Goal: Information Seeking & Learning: Learn about a topic

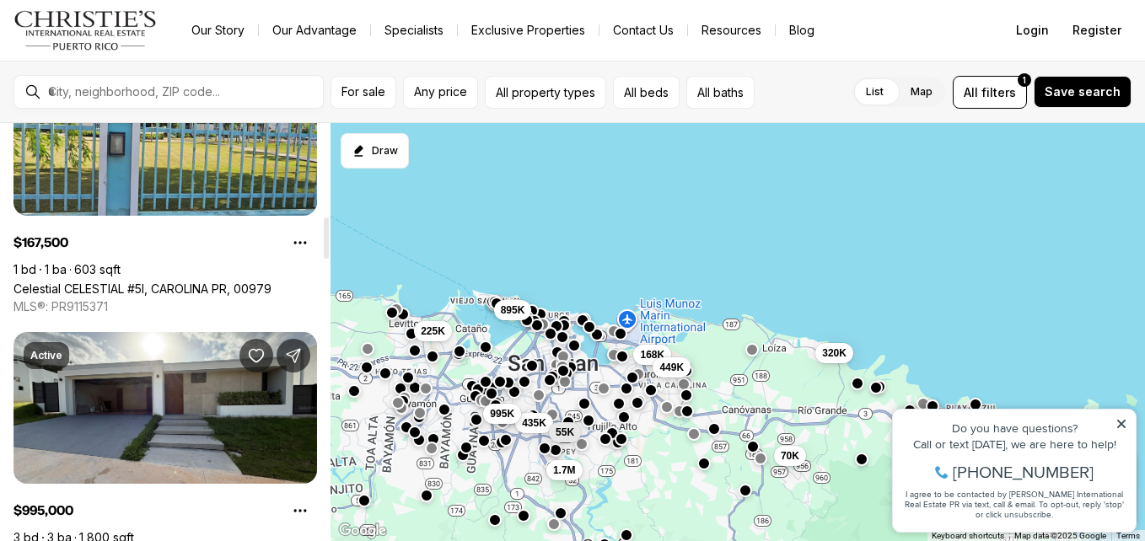
scroll to position [930, 0]
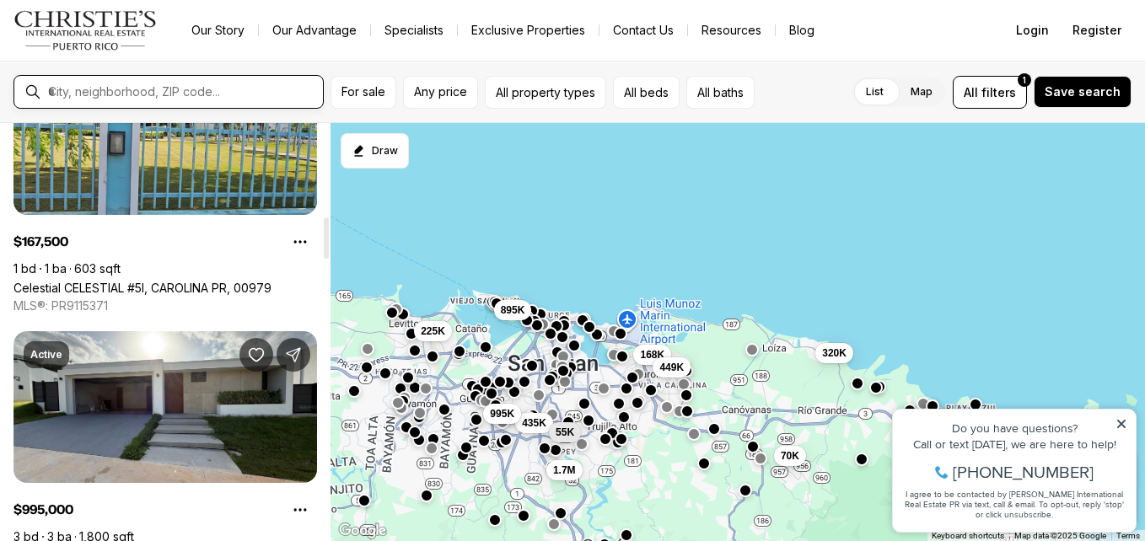
click at [205, 86] on input "text" at bounding box center [182, 91] width 268 height 15
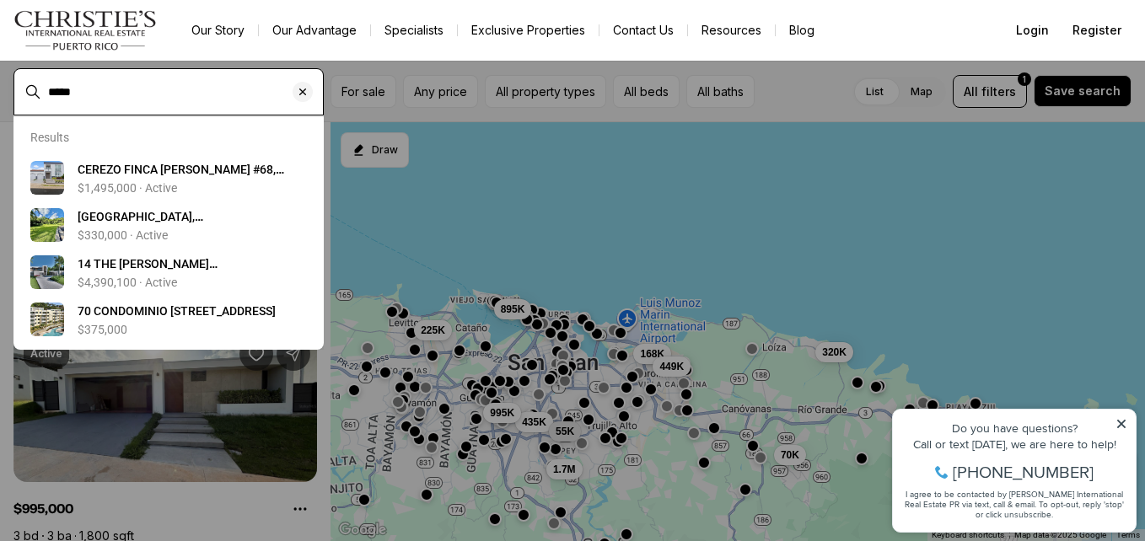
type input "*****"
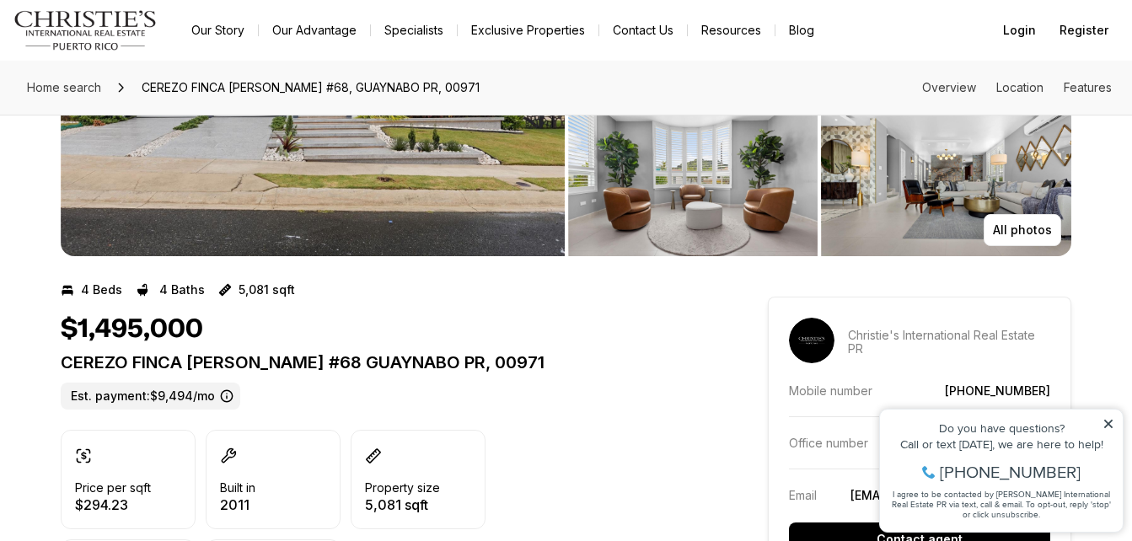
scroll to position [105, 0]
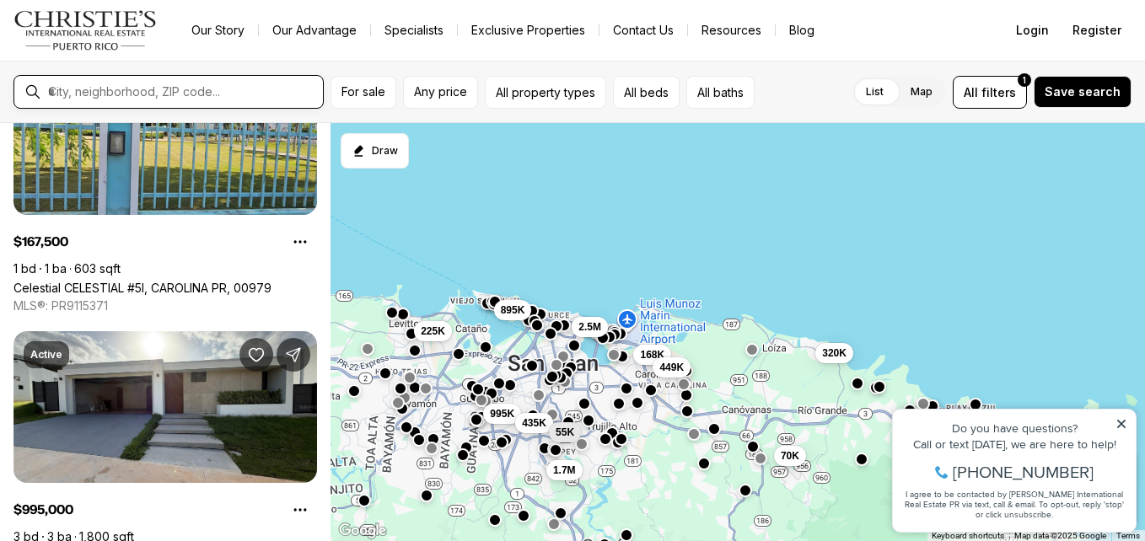
click at [164, 95] on input "text" at bounding box center [182, 91] width 268 height 15
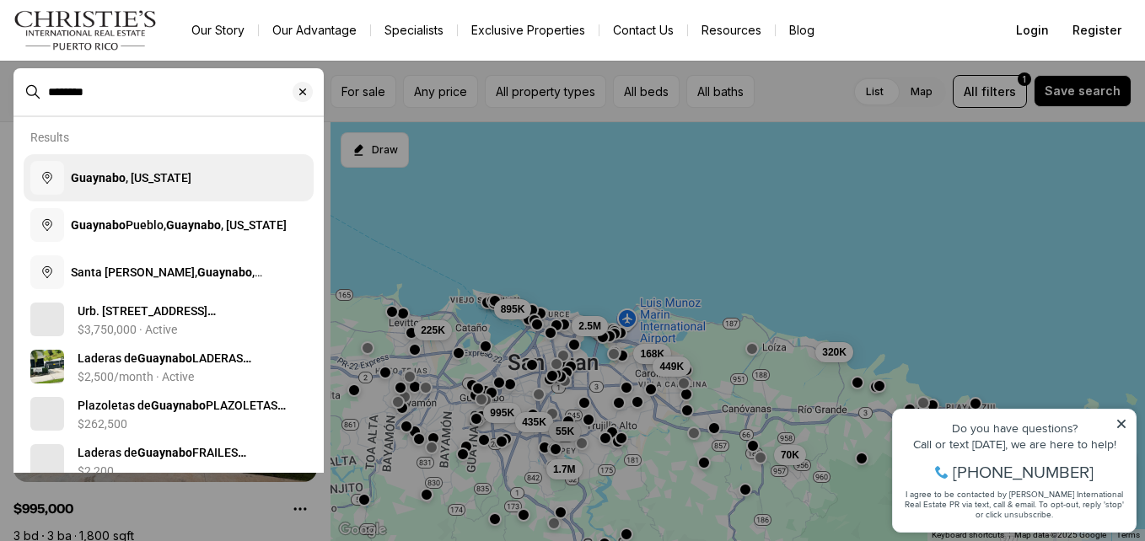
type input "********"
click at [155, 174] on span "Guaynabo , Puerto Rico" at bounding box center [131, 177] width 121 height 13
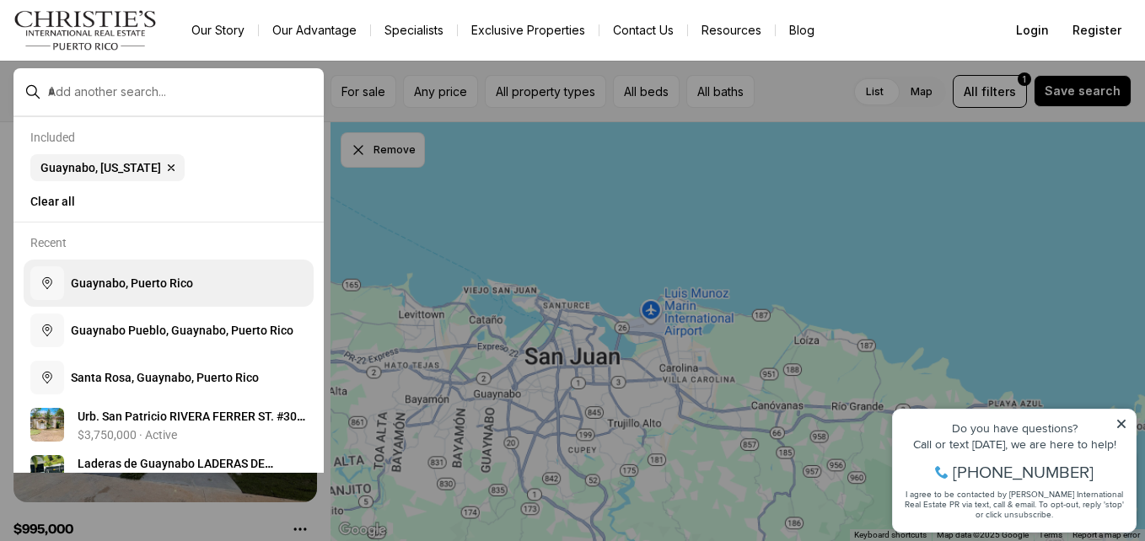
scroll to position [950, 0]
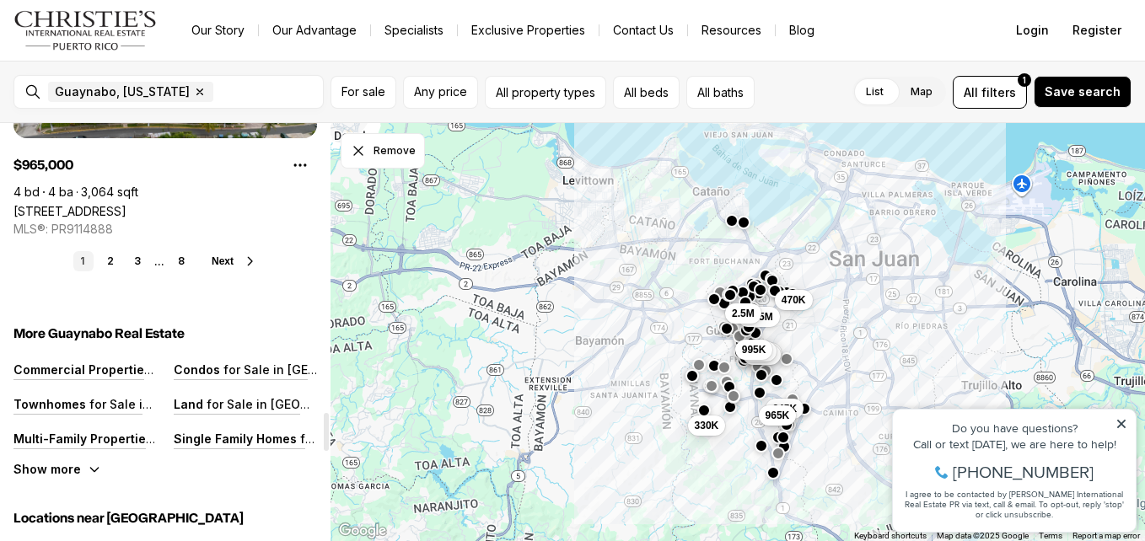
scroll to position [3170, 0]
click at [111, 260] on link "2" at bounding box center [110, 262] width 20 height 20
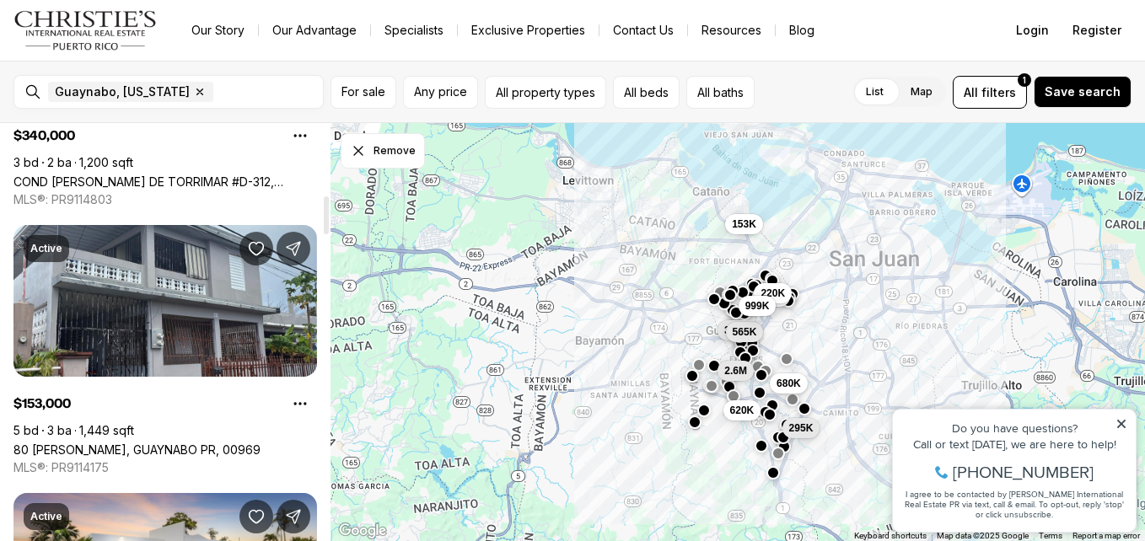
scroll to position [789, 0]
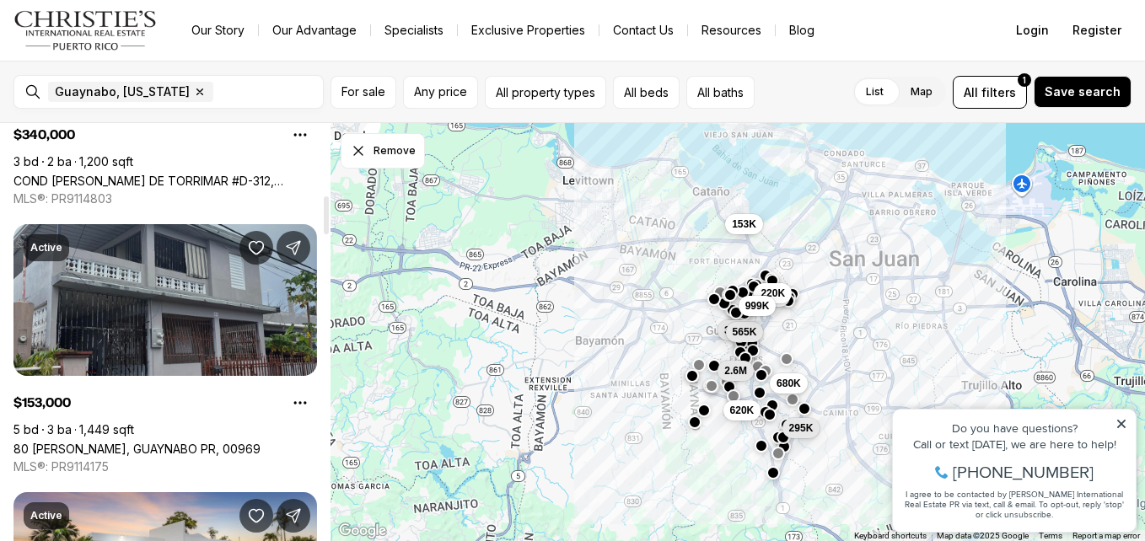
click at [90, 442] on link "80 [PERSON_NAME], GUAYNABO PR, 00969" at bounding box center [136, 449] width 247 height 14
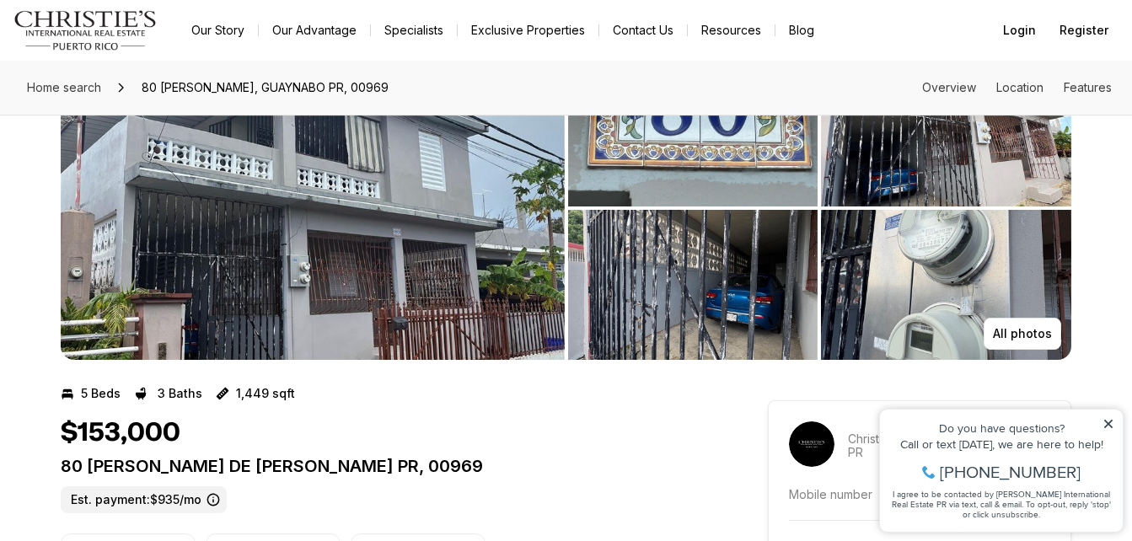
scroll to position [86, 0]
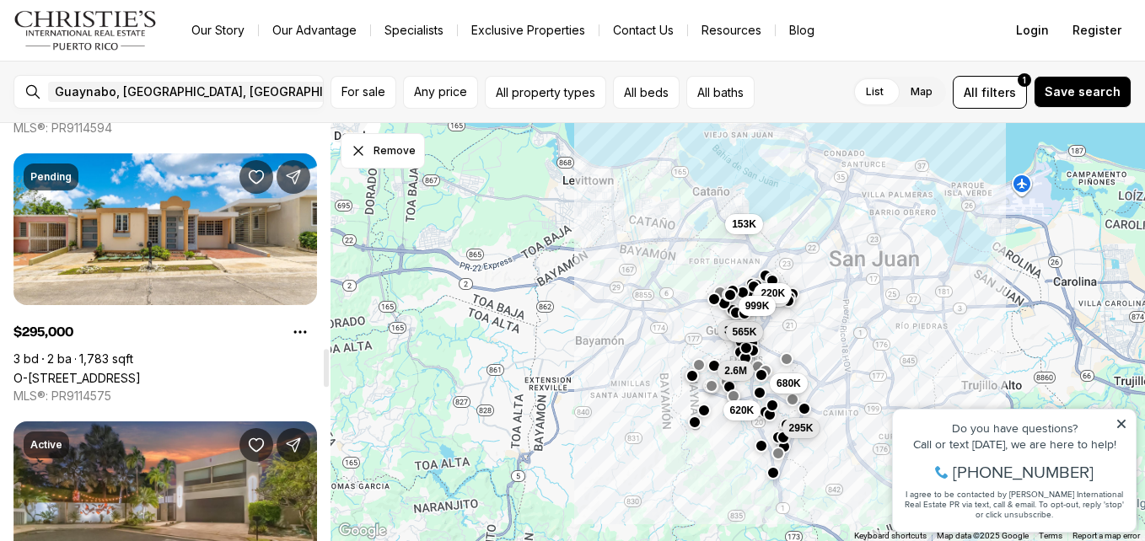
scroll to position [2469, 0]
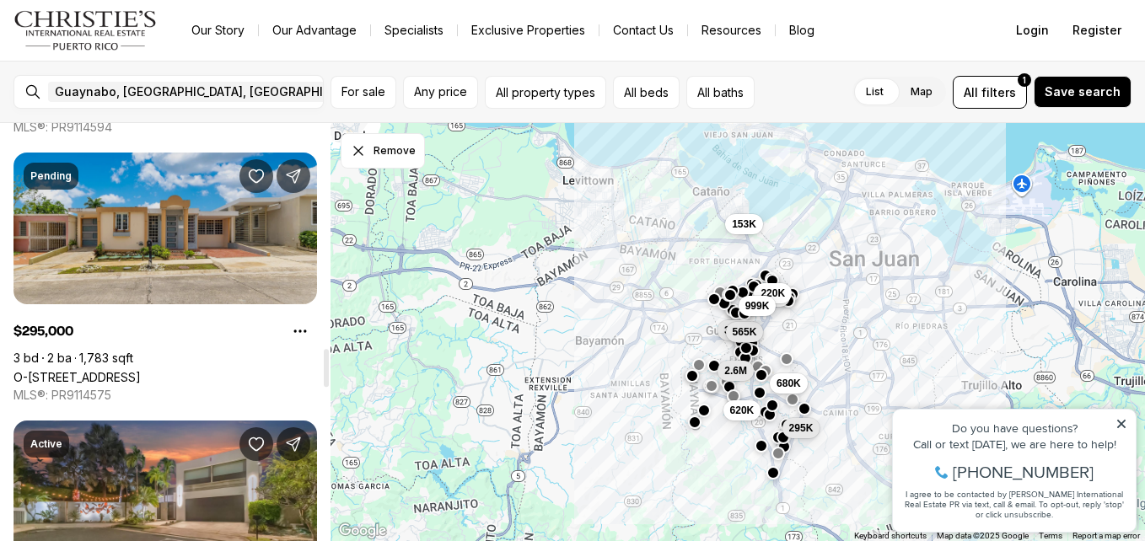
click at [109, 370] on link "O-[STREET_ADDRESS]" at bounding box center [76, 377] width 127 height 14
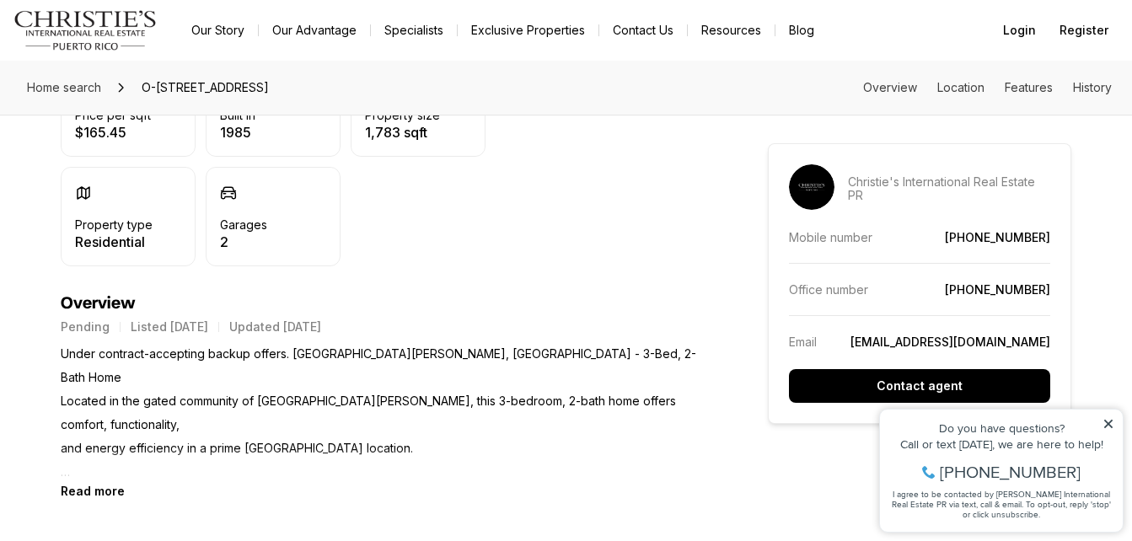
scroll to position [557, 0]
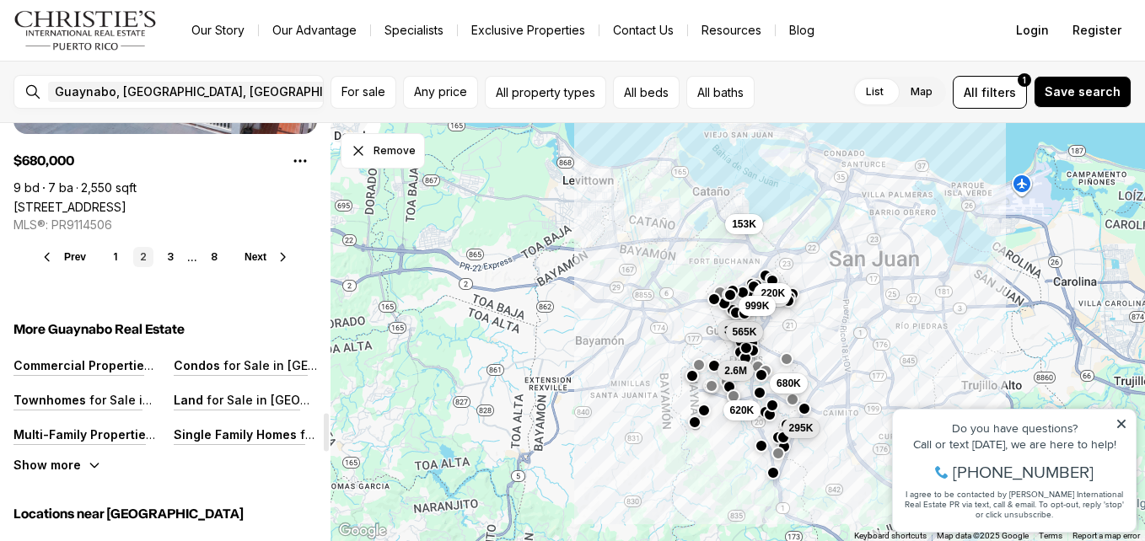
scroll to position [3176, 0]
click at [168, 255] on link "3" at bounding box center [170, 256] width 20 height 20
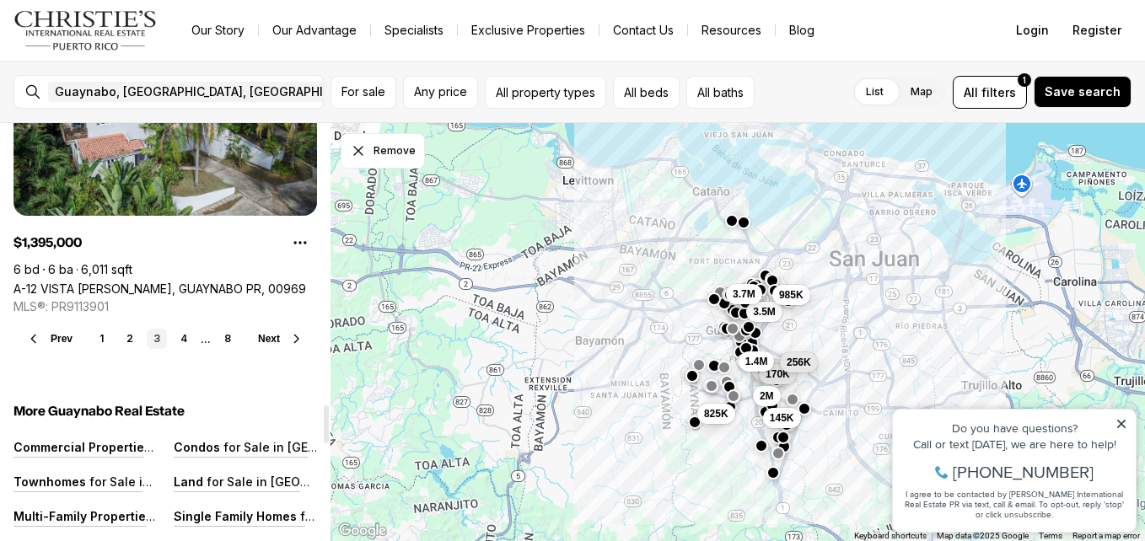
scroll to position [3076, 0]
click at [185, 336] on link "4" at bounding box center [184, 338] width 20 height 20
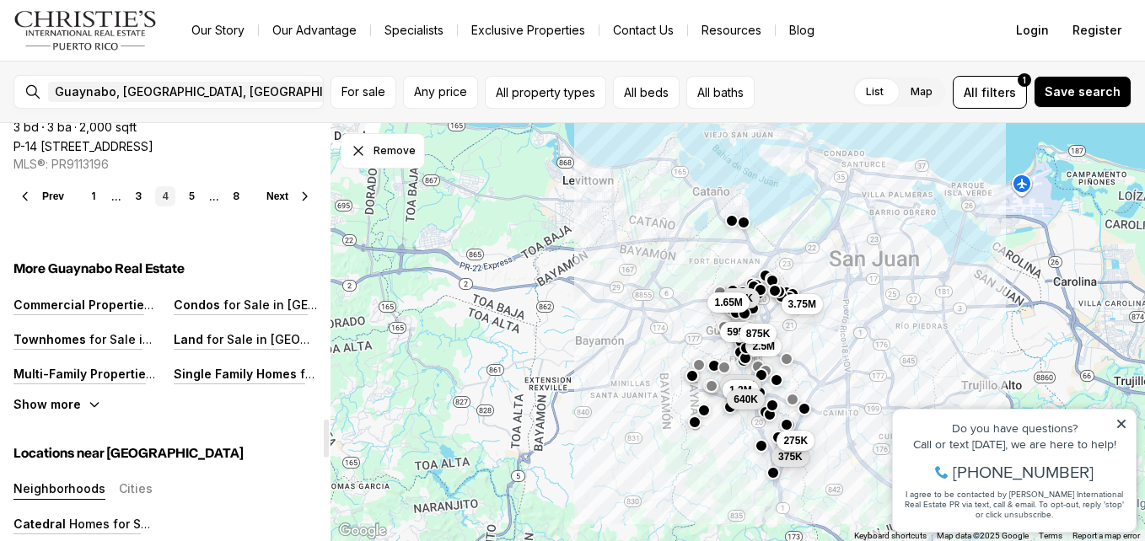
scroll to position [3249, 0]
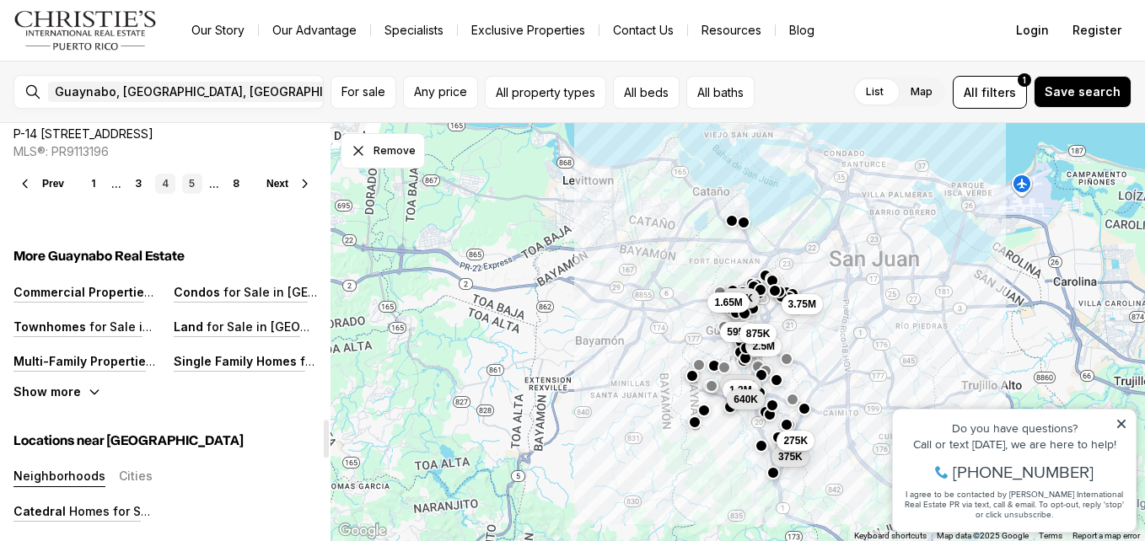
click at [196, 181] on link "5" at bounding box center [192, 184] width 20 height 20
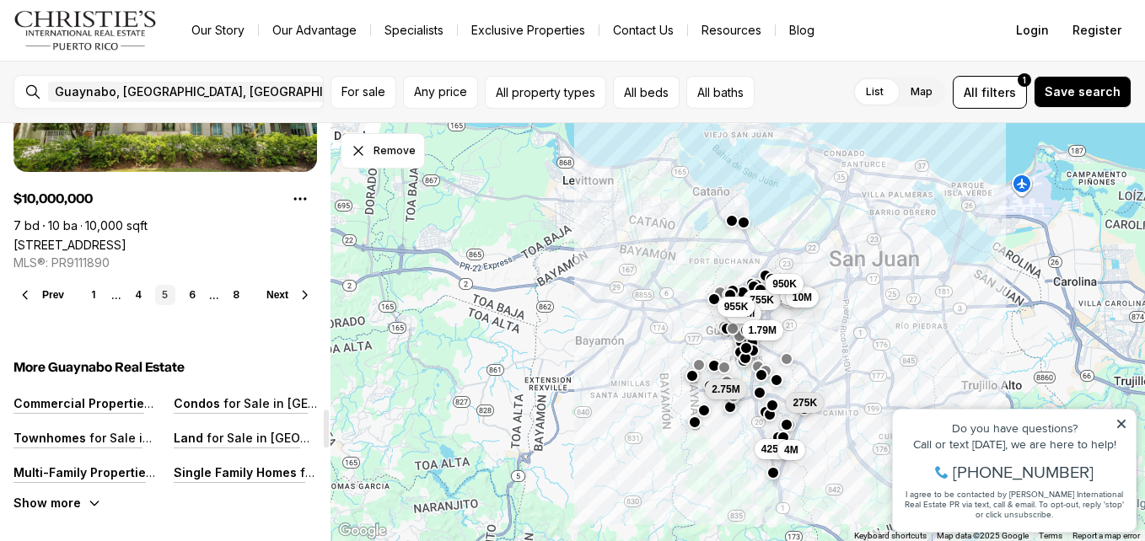
scroll to position [3139, 0]
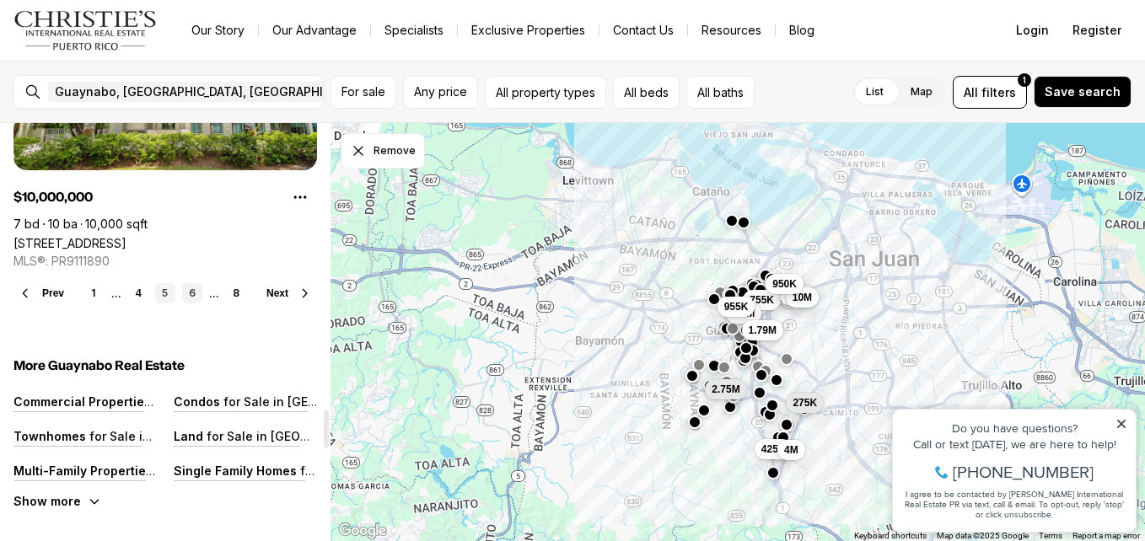
click at [192, 291] on link "6" at bounding box center [192, 293] width 20 height 20
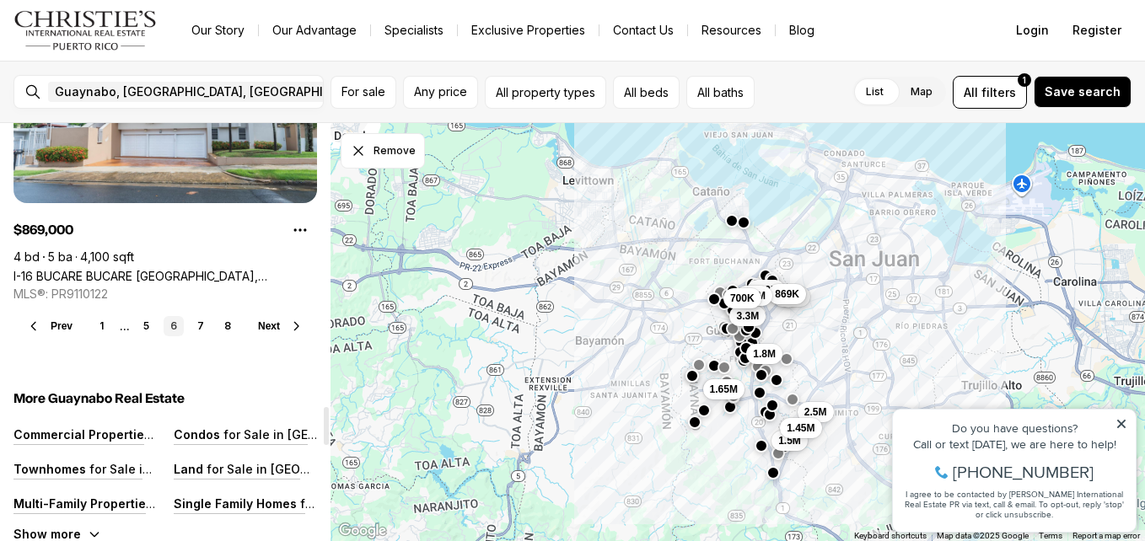
scroll to position [3108, 0]
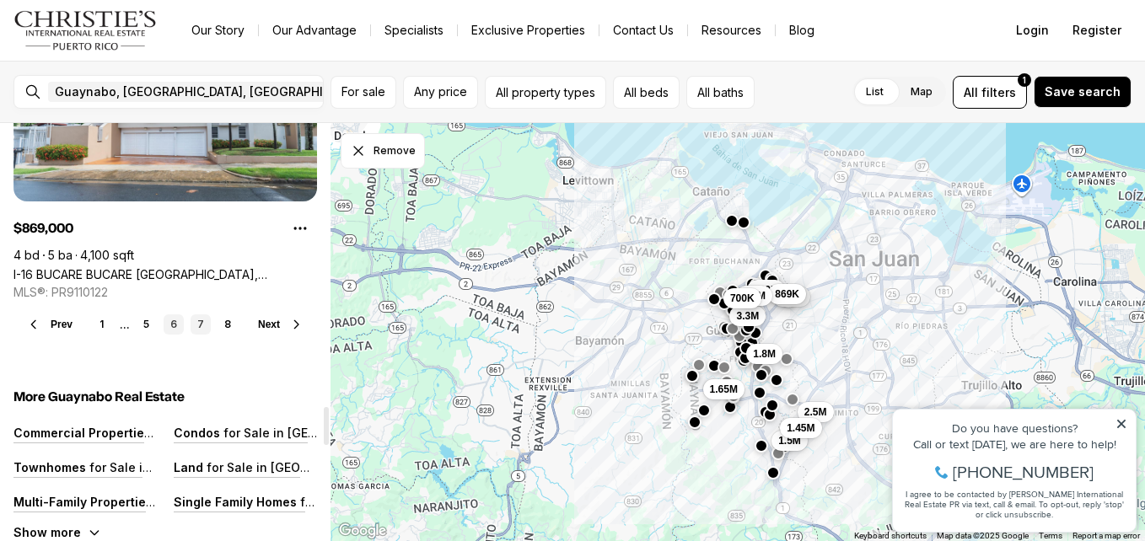
click at [199, 322] on link "7" at bounding box center [201, 324] width 20 height 20
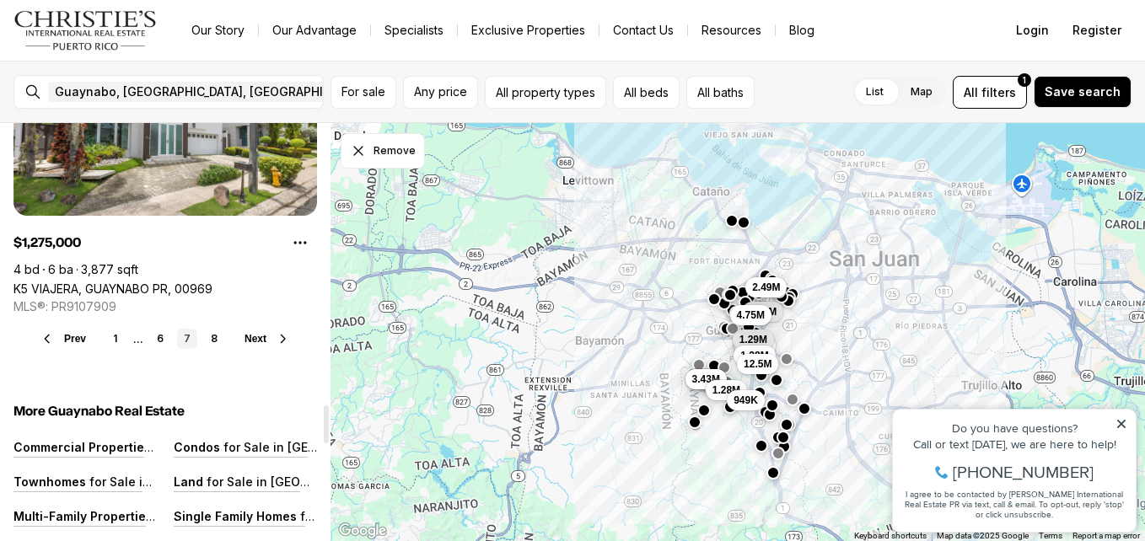
scroll to position [3095, 0]
click at [215, 336] on link "8" at bounding box center [214, 338] width 20 height 20
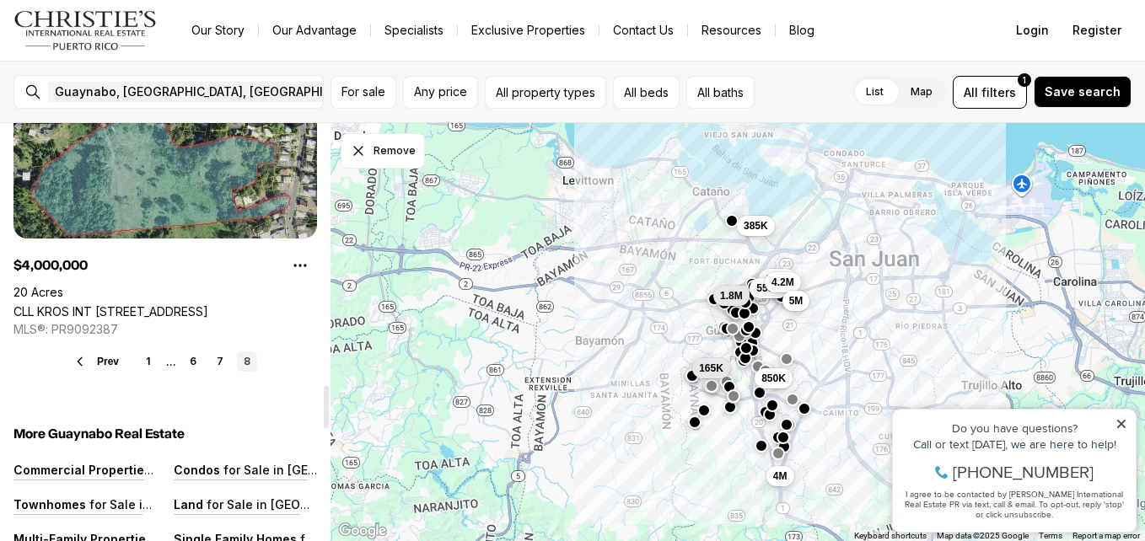
scroll to position [2536, 0]
